Goal: Information Seeking & Learning: Compare options

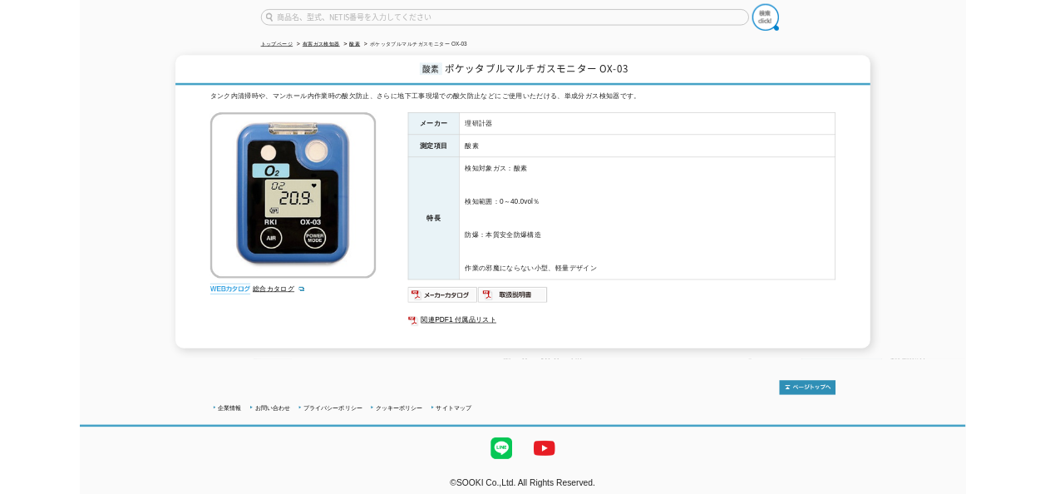
scroll to position [131, 0]
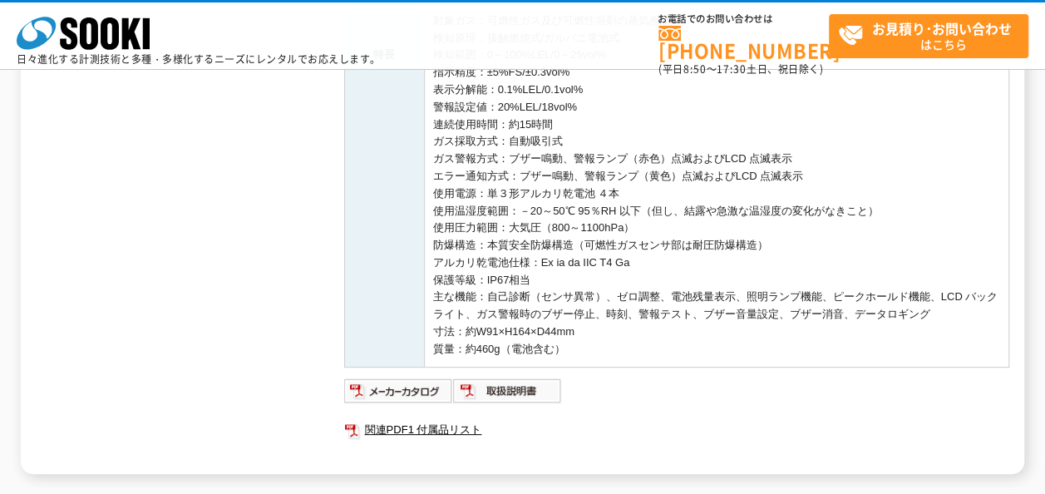
scroll to position [582, 0]
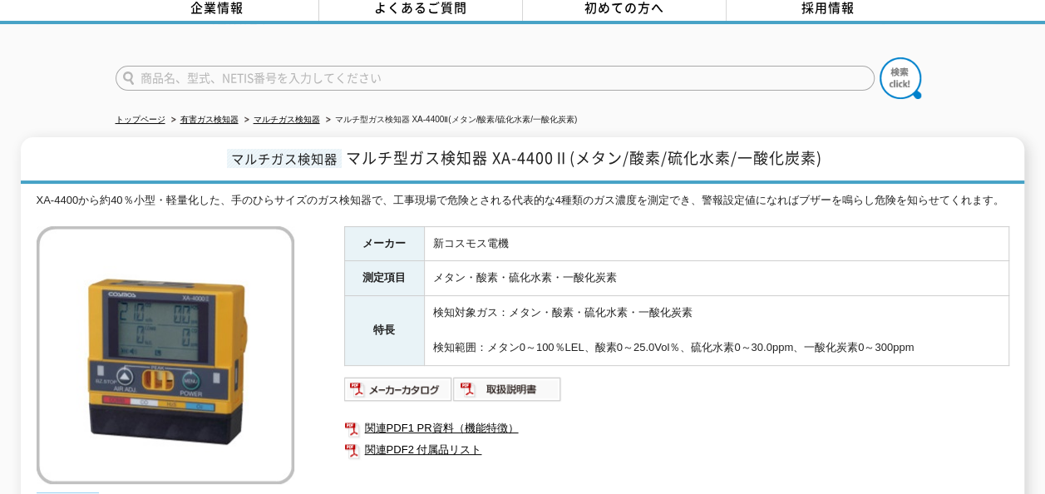
scroll to position [166, 0]
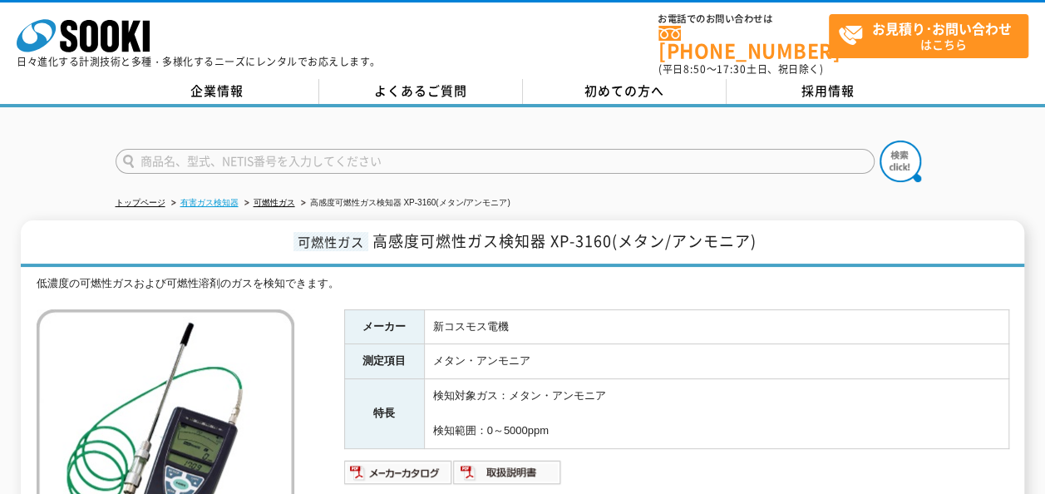
click at [222, 198] on link "有害ガス検知器" at bounding box center [209, 202] width 58 height 9
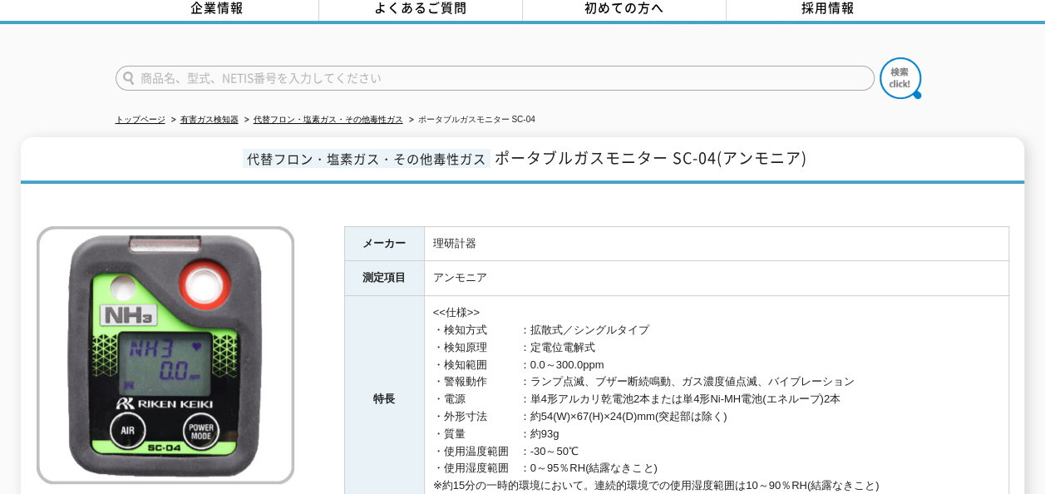
scroll to position [166, 0]
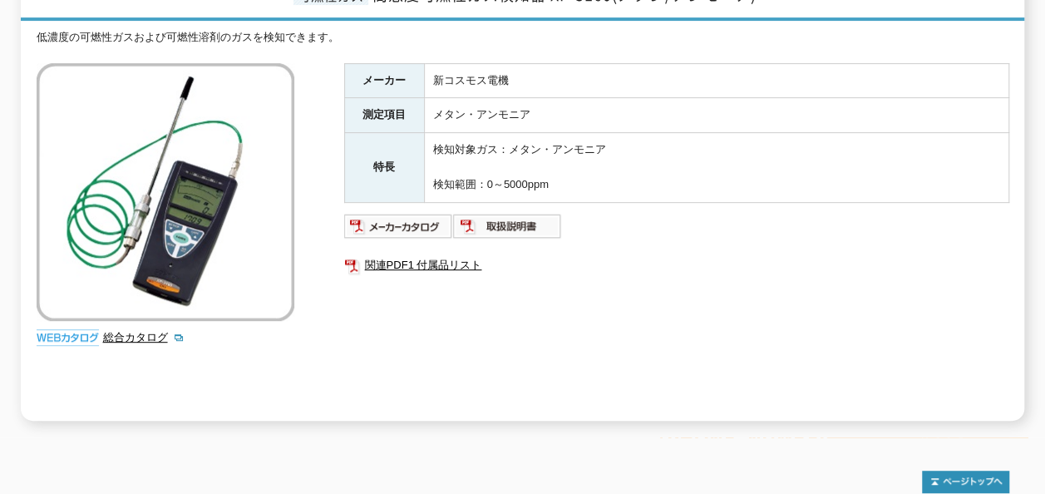
scroll to position [231, 0]
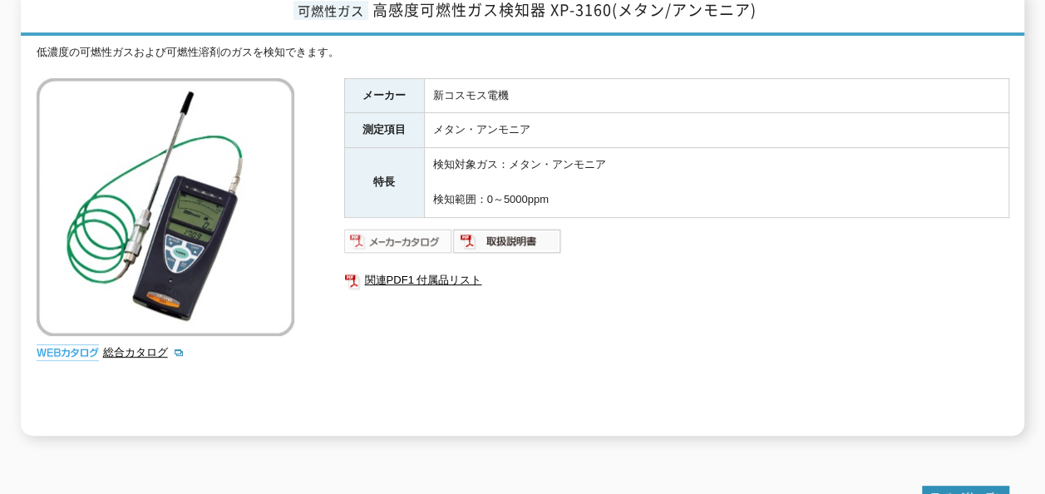
click at [441, 228] on img at bounding box center [398, 241] width 109 height 27
